Goal: Task Accomplishment & Management: Manage account settings

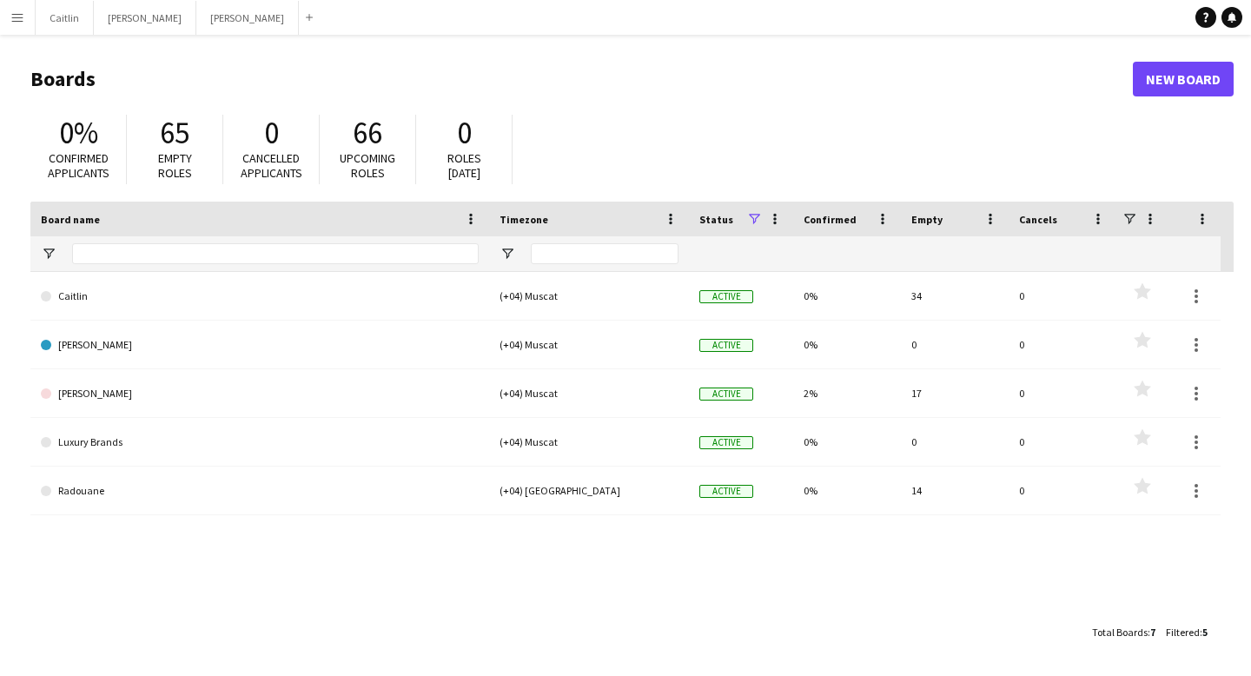
click at [17, 18] on app-icon "Menu" at bounding box center [17, 17] width 14 height 14
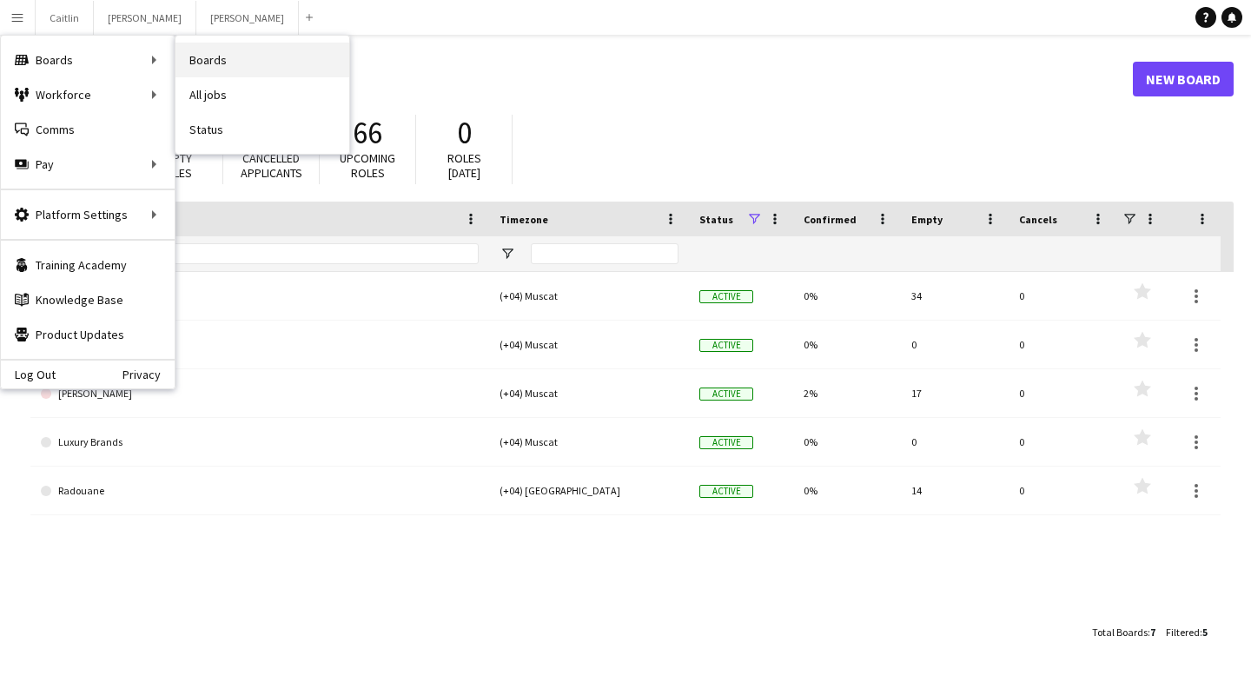
click at [209, 64] on link "Boards" at bounding box center [262, 60] width 174 height 35
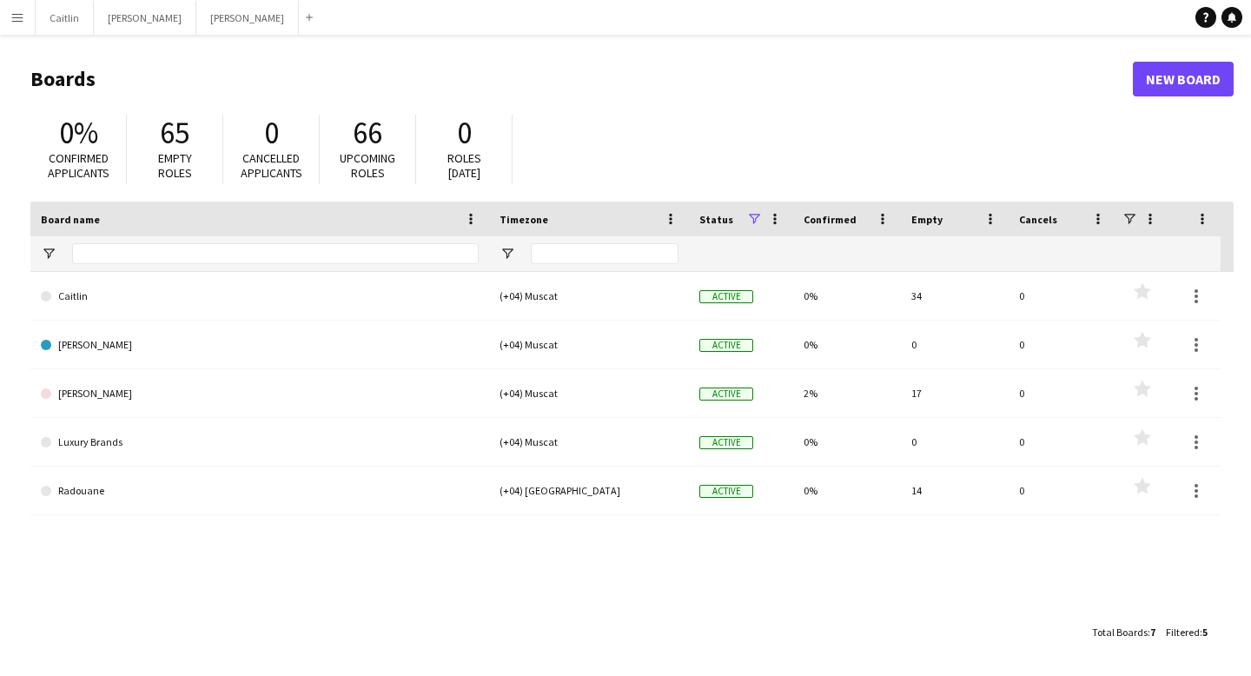
click at [17, 21] on app-icon "Menu" at bounding box center [17, 17] width 14 height 14
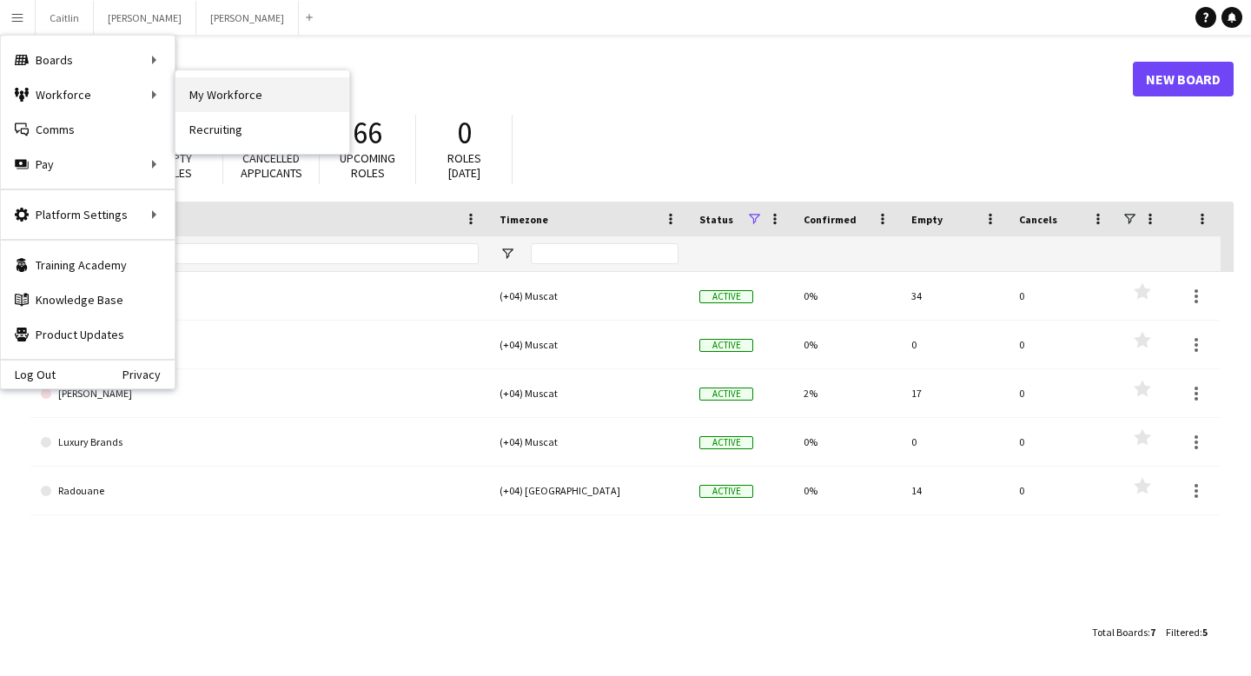
click at [305, 91] on link "My Workforce" at bounding box center [262, 94] width 174 height 35
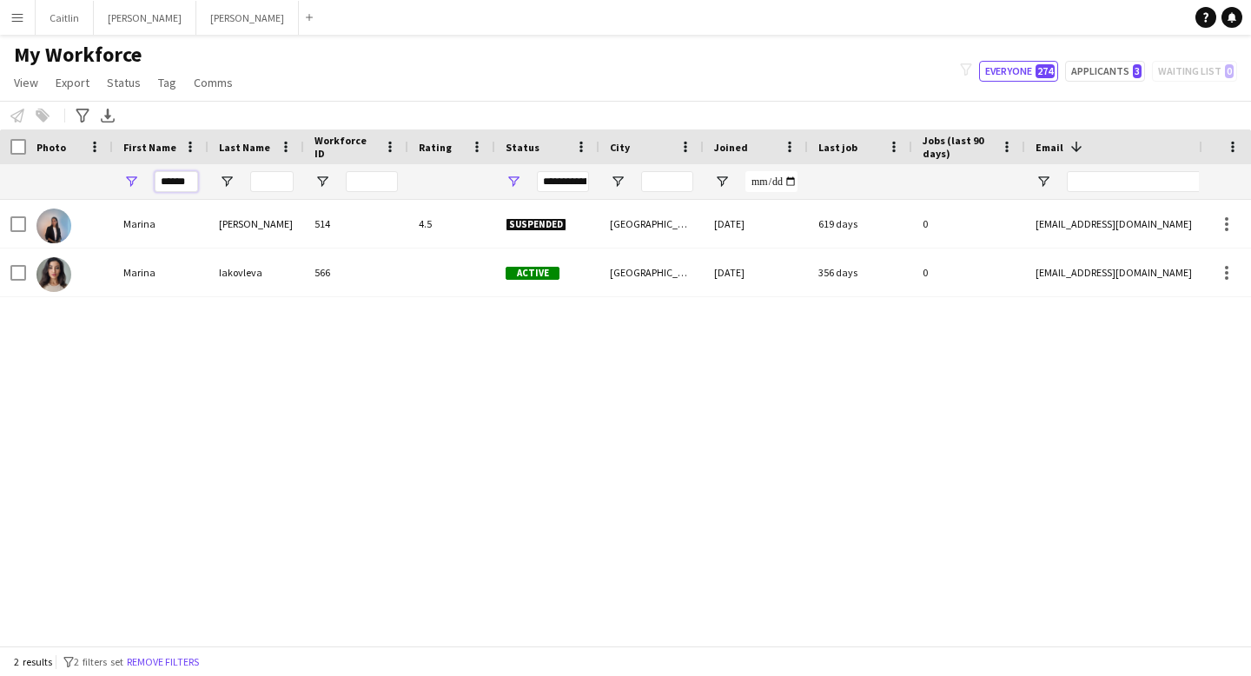
drag, startPoint x: 194, startPoint y: 181, endPoint x: 116, endPoint y: 183, distance: 78.2
click at [116, 183] on div "******" at bounding box center [161, 181] width 96 height 35
click at [116, 183] on div at bounding box center [161, 181] width 96 height 35
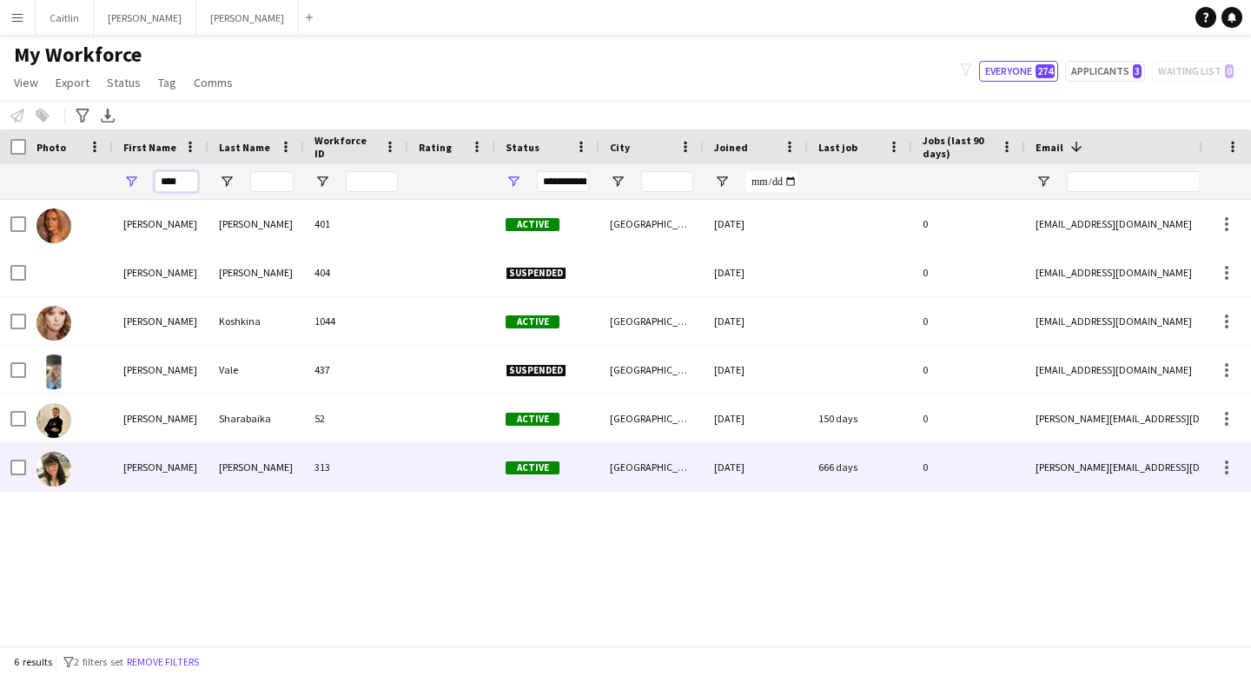
type input "****"
click at [174, 488] on div "Anna" at bounding box center [161, 467] width 96 height 48
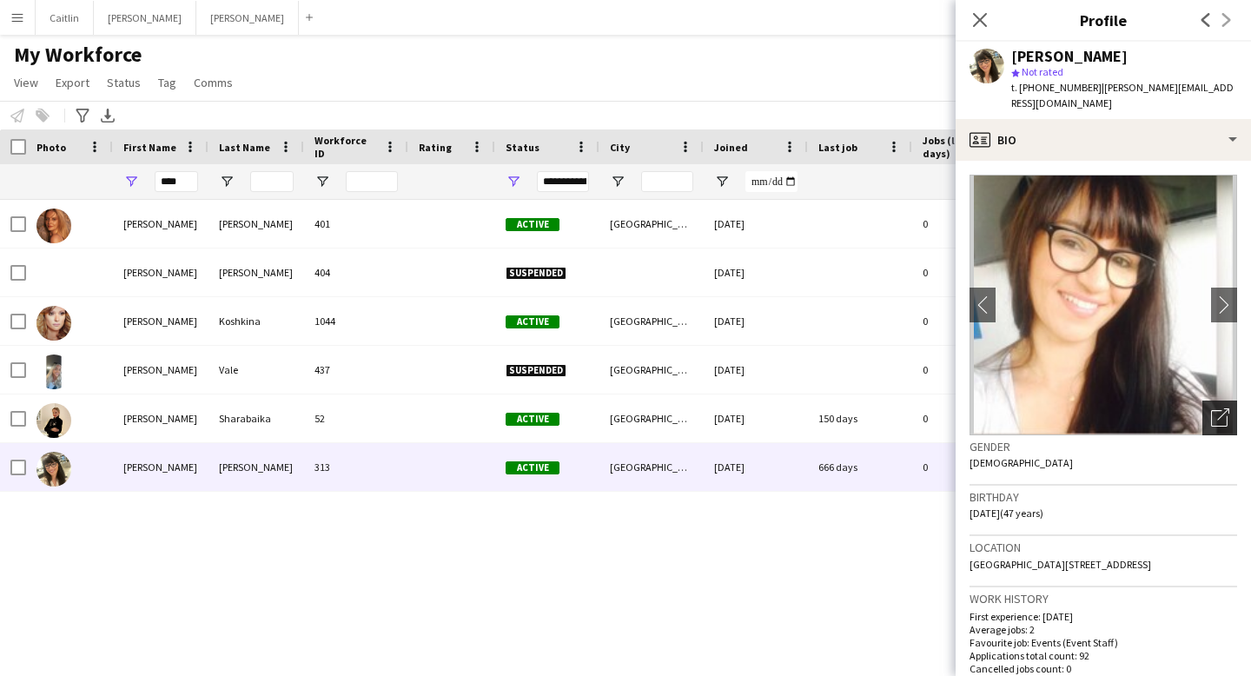
click at [1202, 400] on div "Open photos pop-in" at bounding box center [1219, 417] width 35 height 35
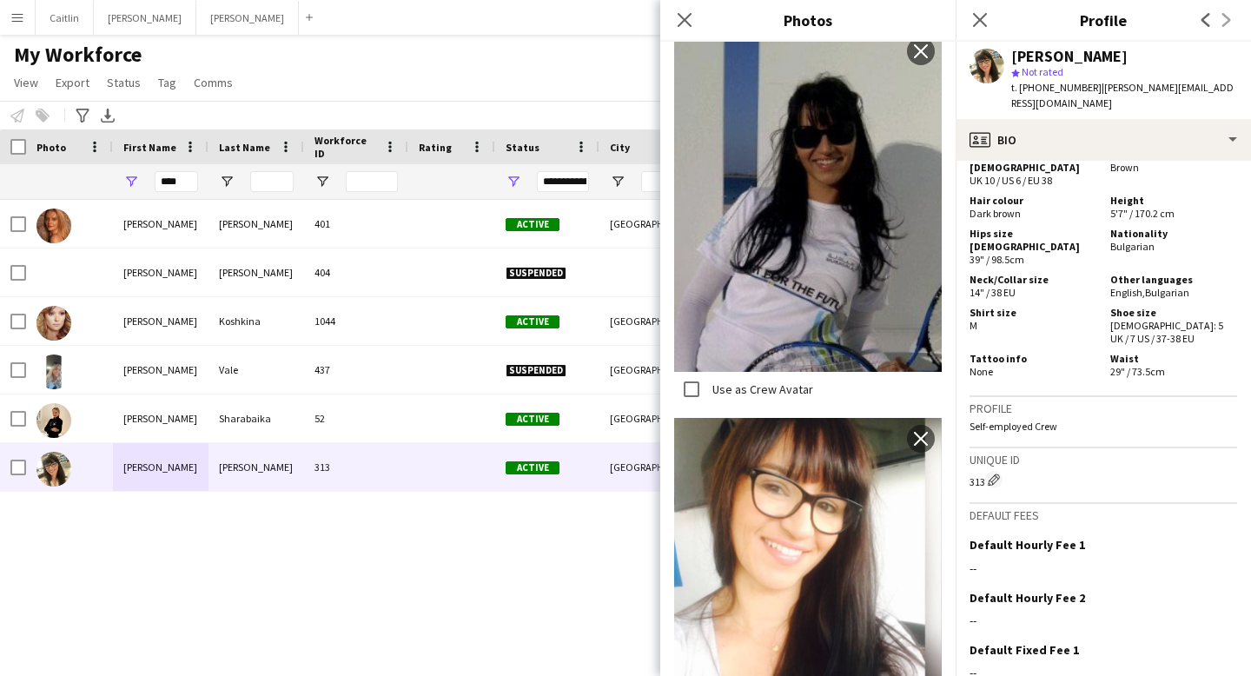
scroll to position [946, 0]
click at [688, 15] on icon at bounding box center [684, 19] width 17 height 17
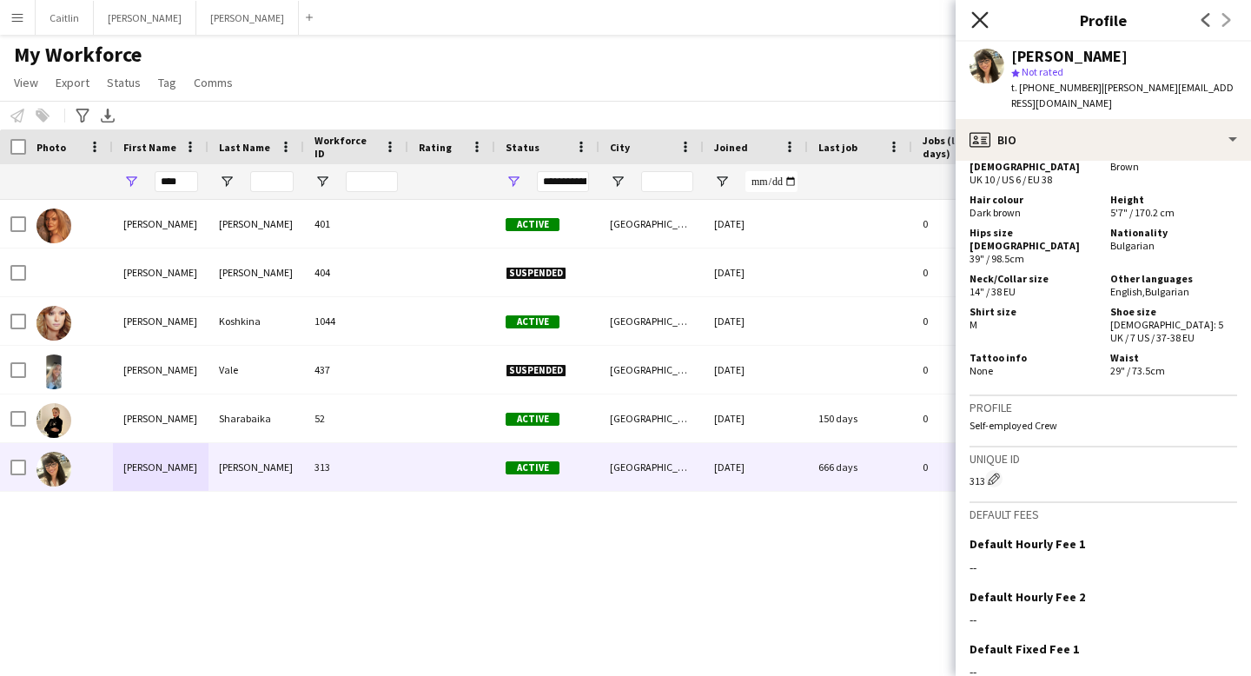
click at [980, 19] on icon at bounding box center [979, 19] width 17 height 17
